Goal: Navigation & Orientation: Find specific page/section

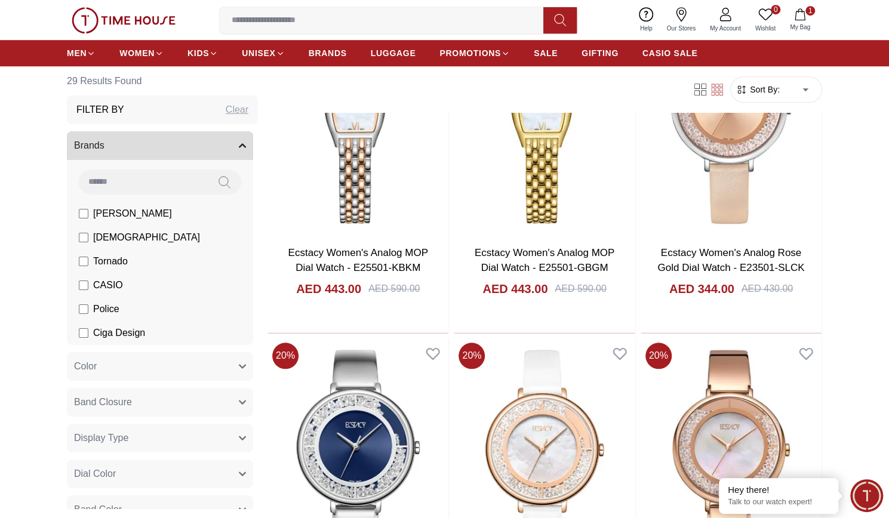
scroll to position [537, 0]
